Goal: Transaction & Acquisition: Obtain resource

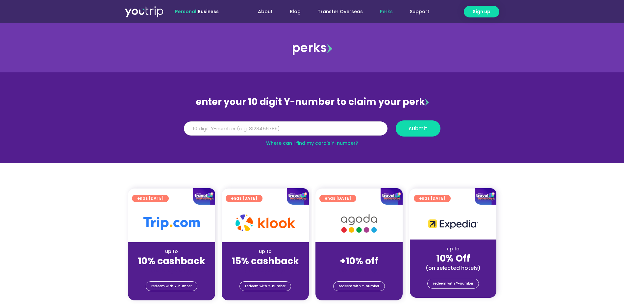
click at [355, 129] on input "Y Number" at bounding box center [286, 128] width 204 height 14
type input "8122040679"
click at [431, 130] on span "submit" at bounding box center [419, 128] width 34 height 5
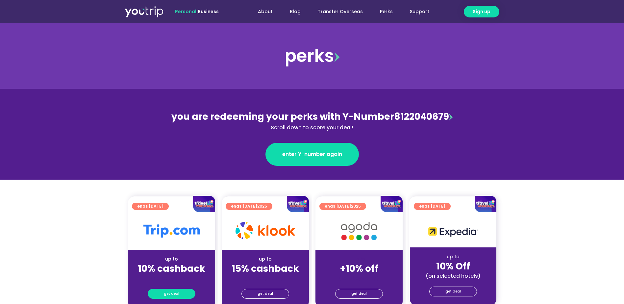
click at [174, 294] on span "get deal" at bounding box center [171, 293] width 15 height 9
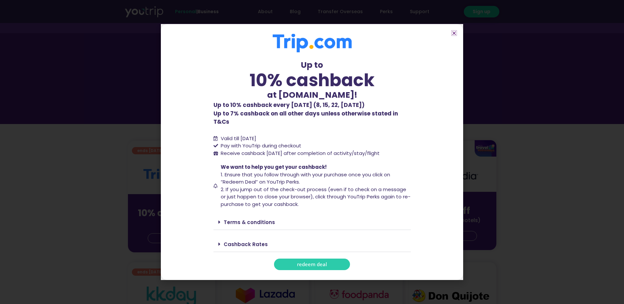
scroll to position [66, 0]
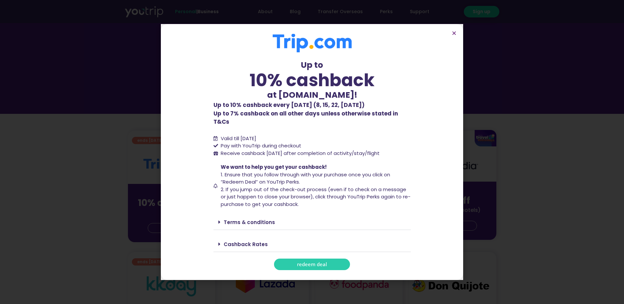
click at [220, 242] on icon at bounding box center [220, 244] width 2 height 5
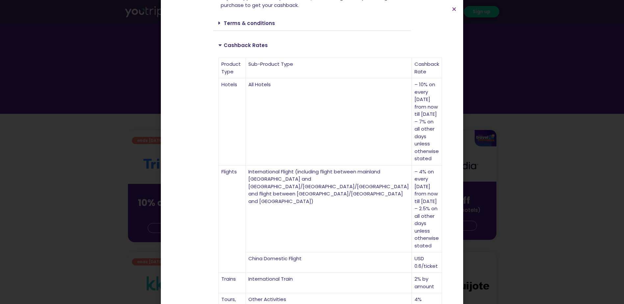
scroll to position [188, 0]
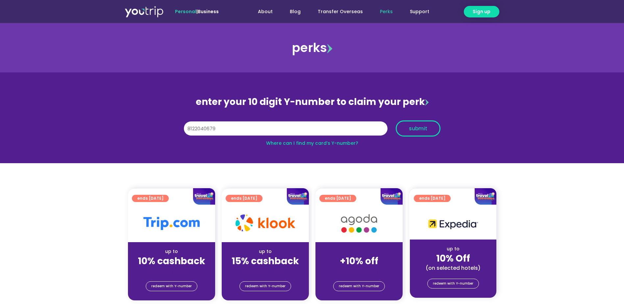
type input "8122040679"
click at [421, 130] on span "submit" at bounding box center [418, 128] width 18 height 5
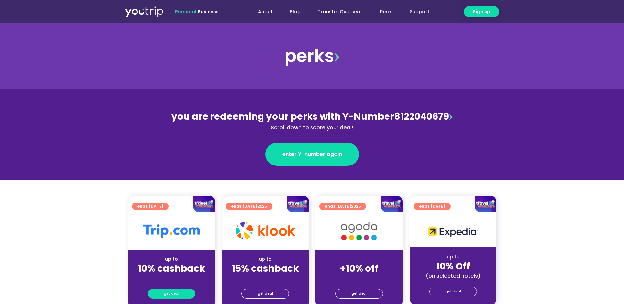
click at [179, 296] on link "get deal" at bounding box center [172, 294] width 48 height 10
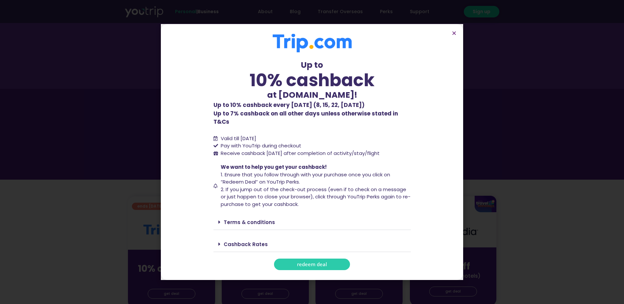
click at [307, 262] on span "redeem deal" at bounding box center [312, 264] width 30 height 5
